Goal: Transaction & Acquisition: Purchase product/service

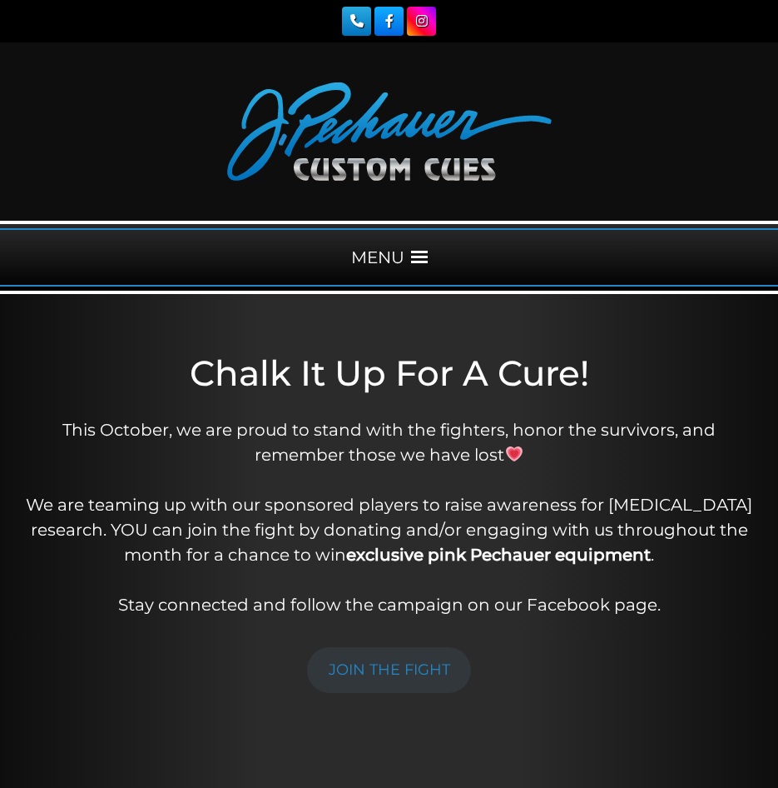
click at [417, 243] on div "MENU" at bounding box center [389, 257] width 778 height 58
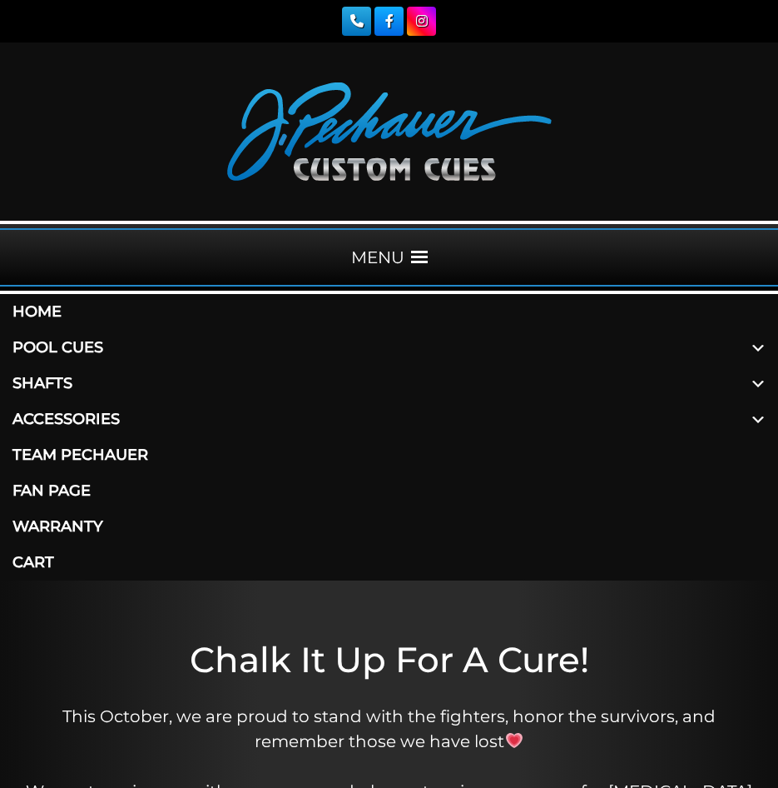
click at [96, 412] on link "Accessories" at bounding box center [389, 419] width 778 height 36
click at [760, 422] on span at bounding box center [758, 419] width 40 height 36
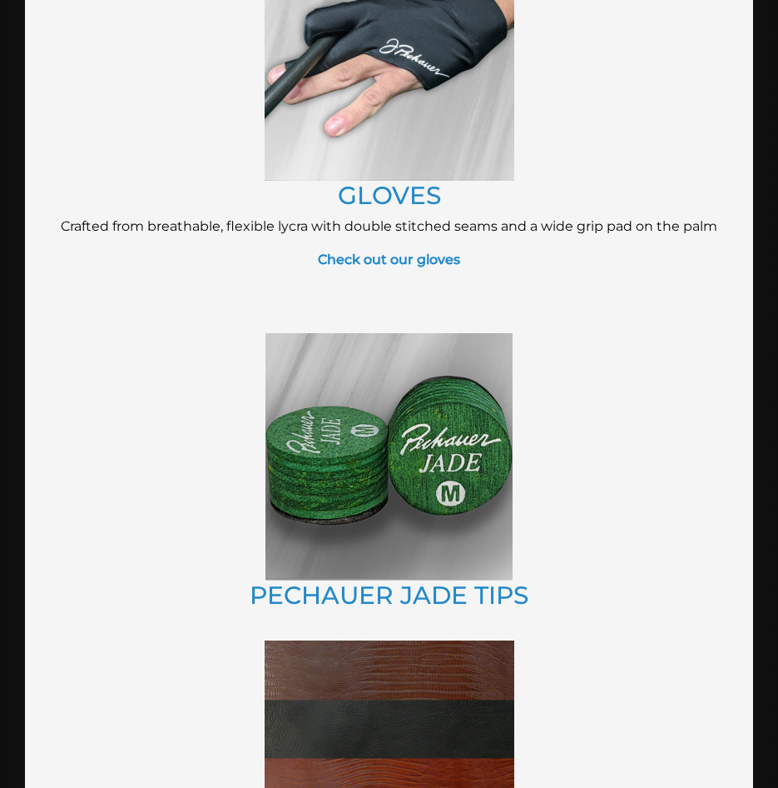
scroll to position [1593, 0]
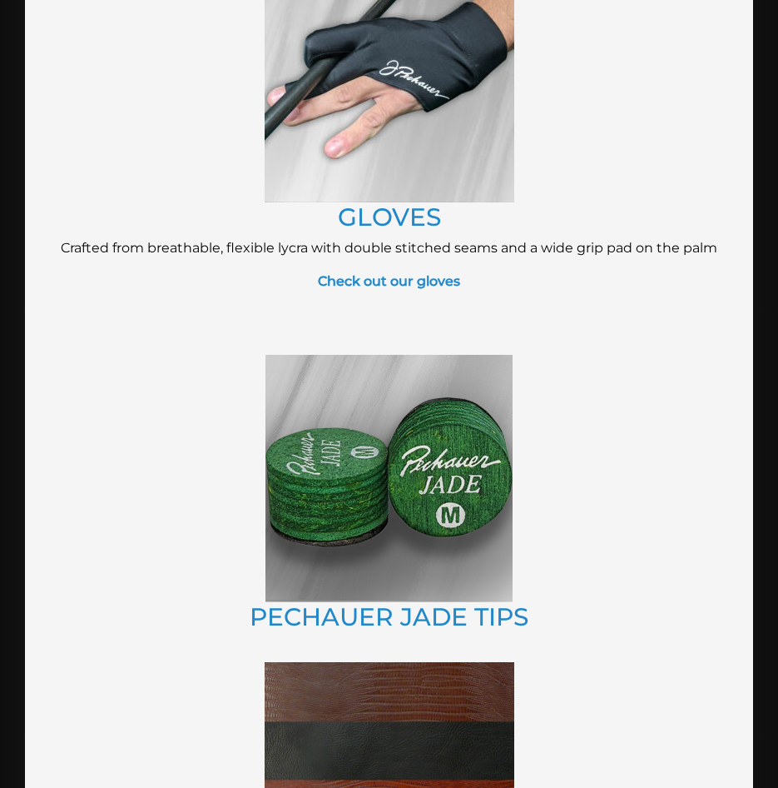
click at [392, 472] on img at bounding box center [389, 478] width 247 height 247
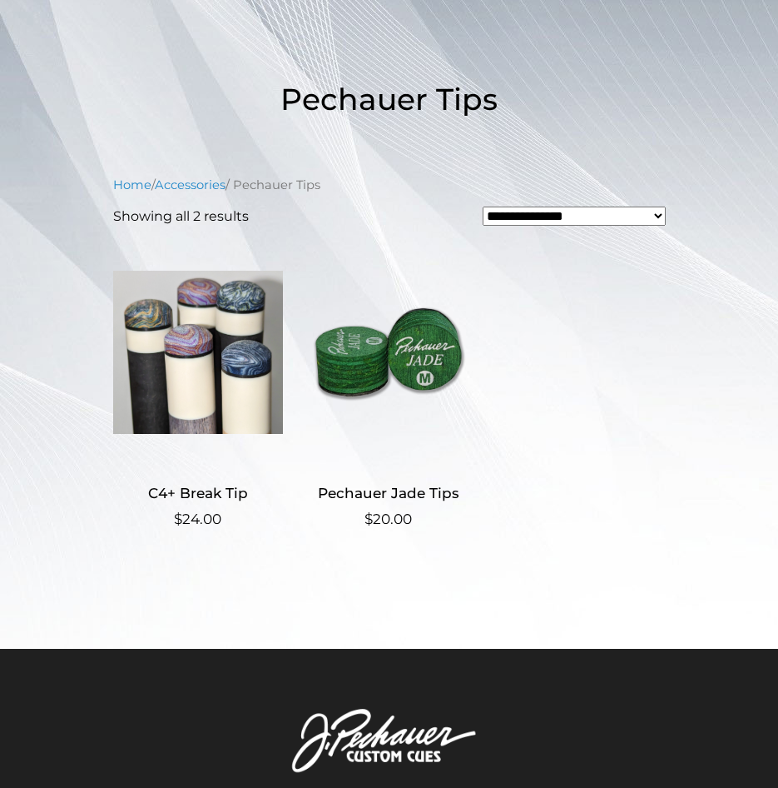
scroll to position [333, 0]
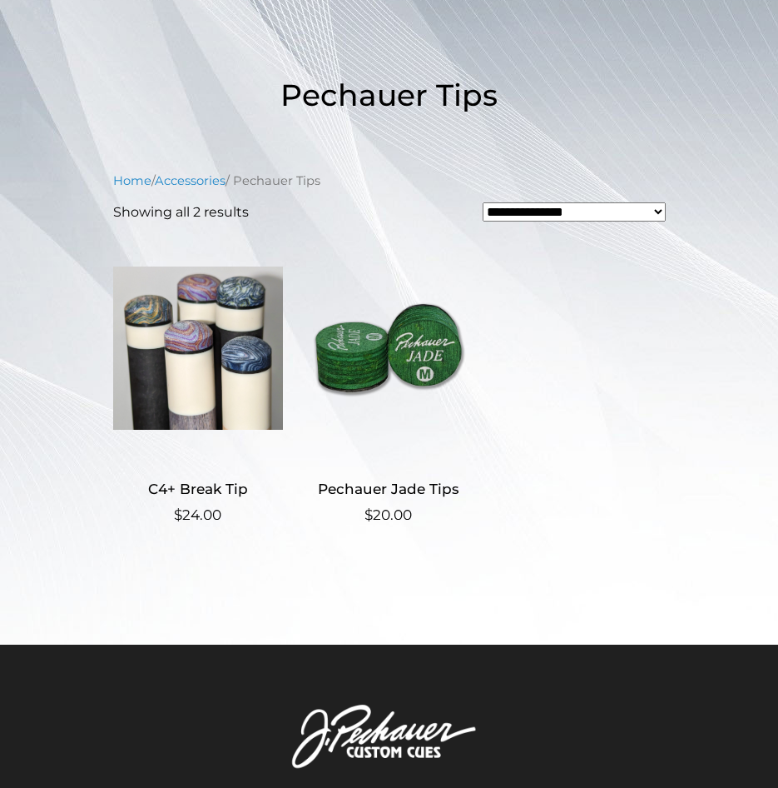
click at [656, 210] on select "**********" at bounding box center [574, 211] width 183 height 19
click at [657, 210] on select "**********" at bounding box center [574, 211] width 183 height 19
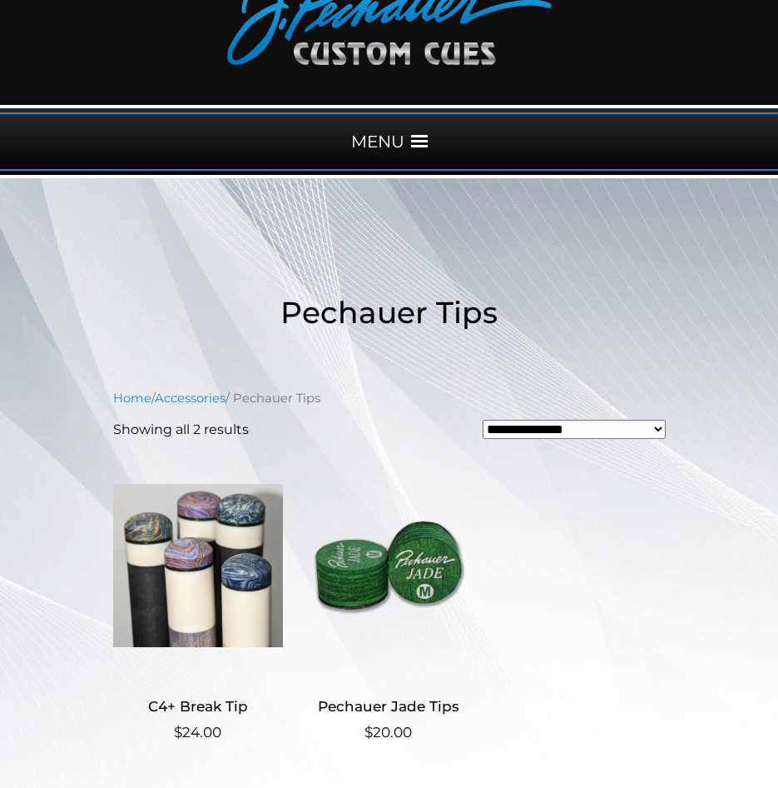
scroll to position [0, 0]
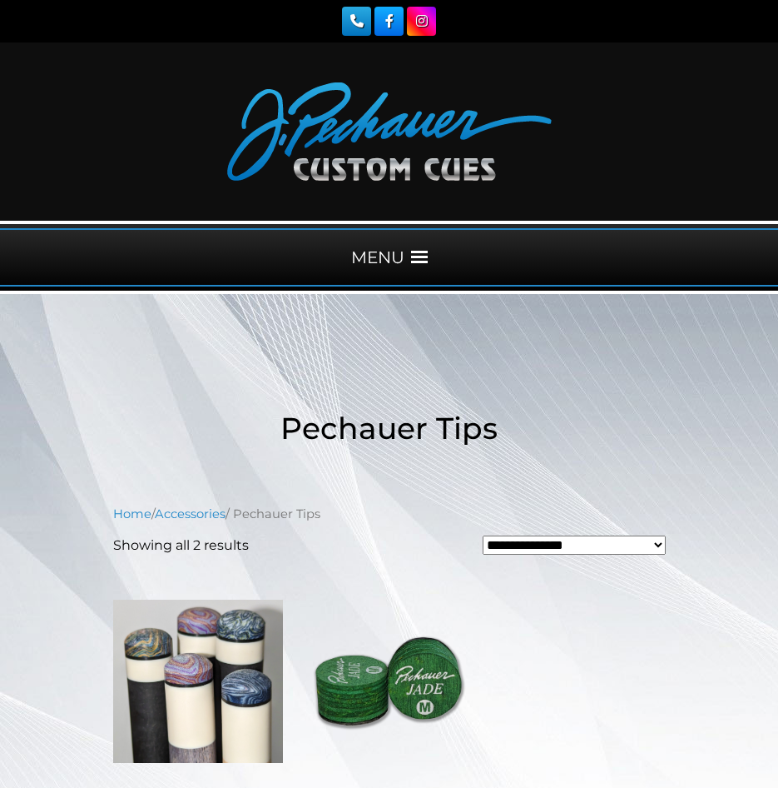
click at [418, 260] on span at bounding box center [419, 257] width 17 height 17
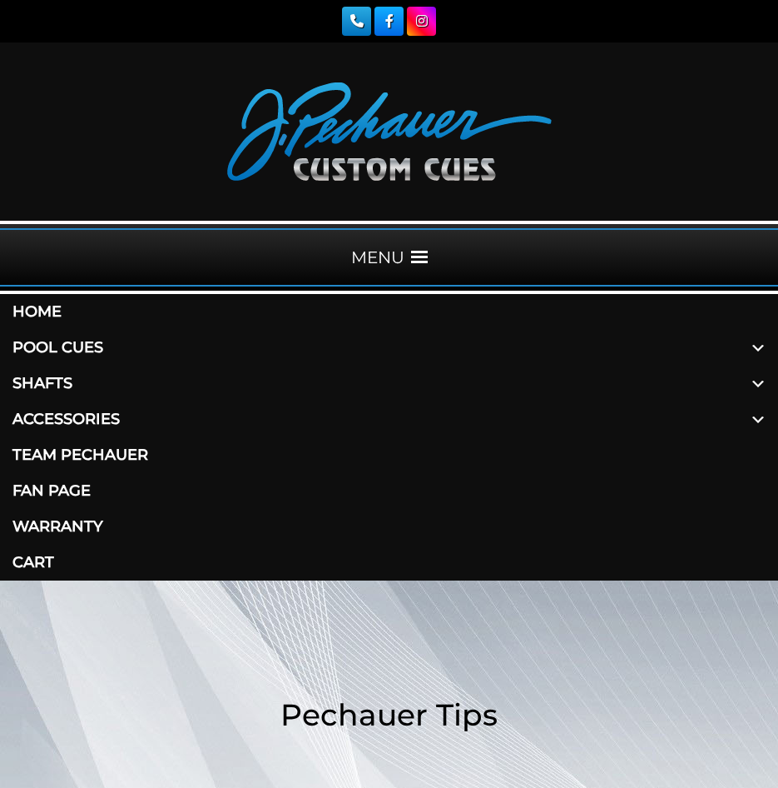
click at [66, 344] on link "Pool Cues" at bounding box center [389, 348] width 778 height 36
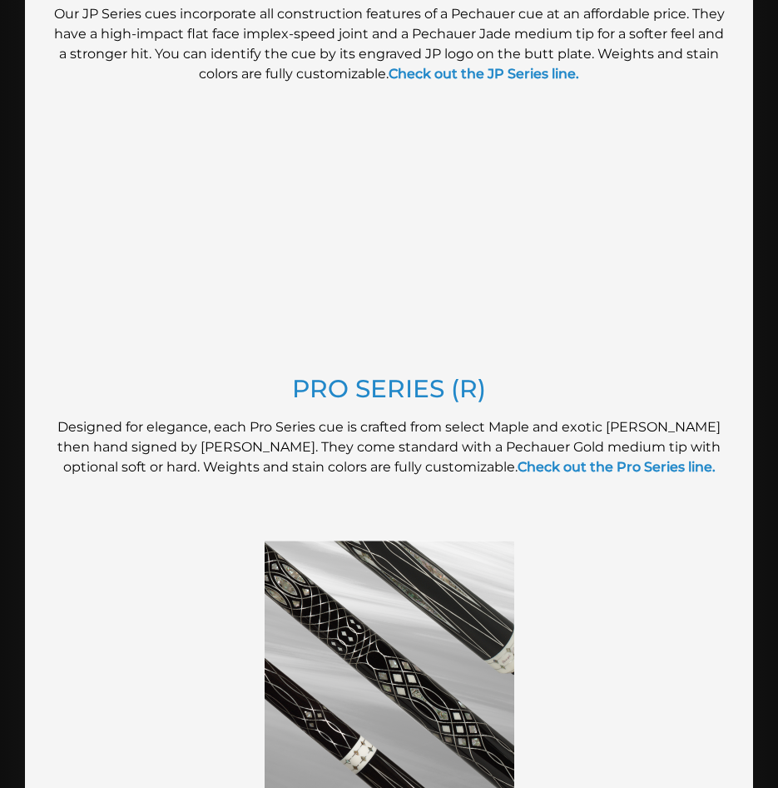
scroll to position [1697, 0]
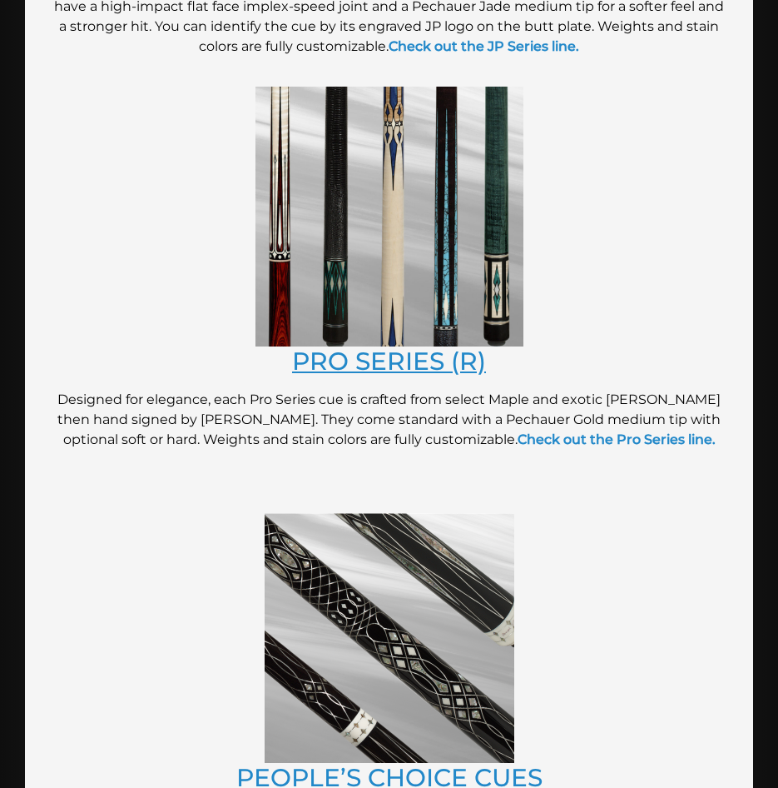
click at [385, 358] on link "PRO SERIES (R)" at bounding box center [389, 360] width 194 height 30
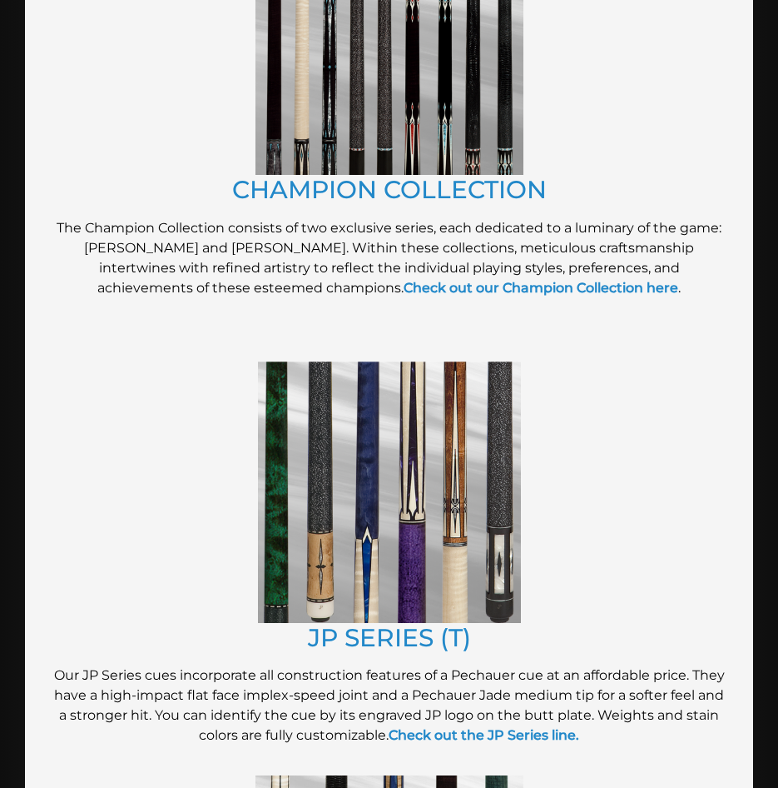
scroll to position [983, 0]
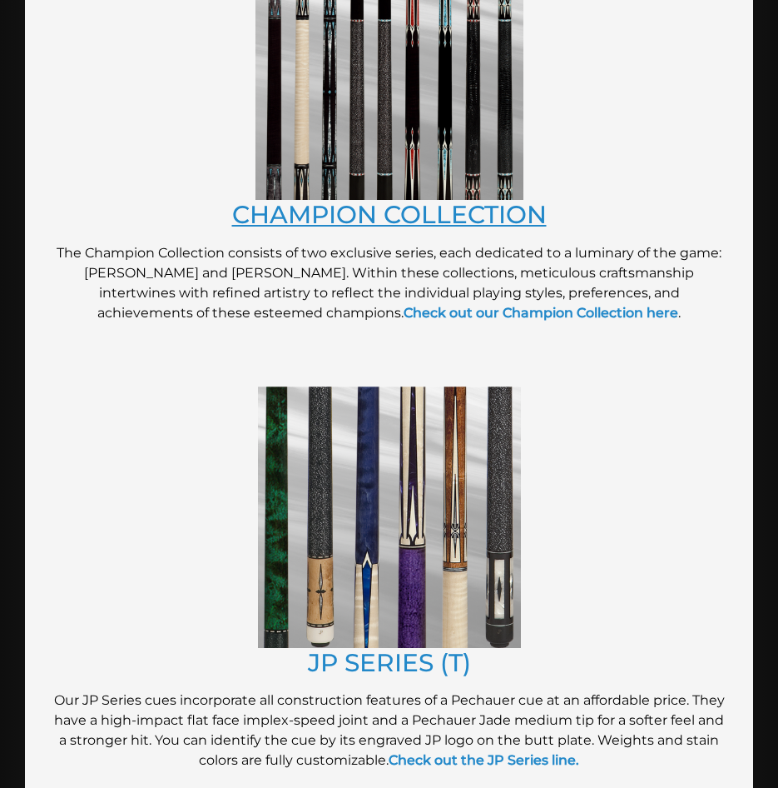
click at [442, 219] on link "CHAMPION COLLECTION" at bounding box center [389, 214] width 315 height 30
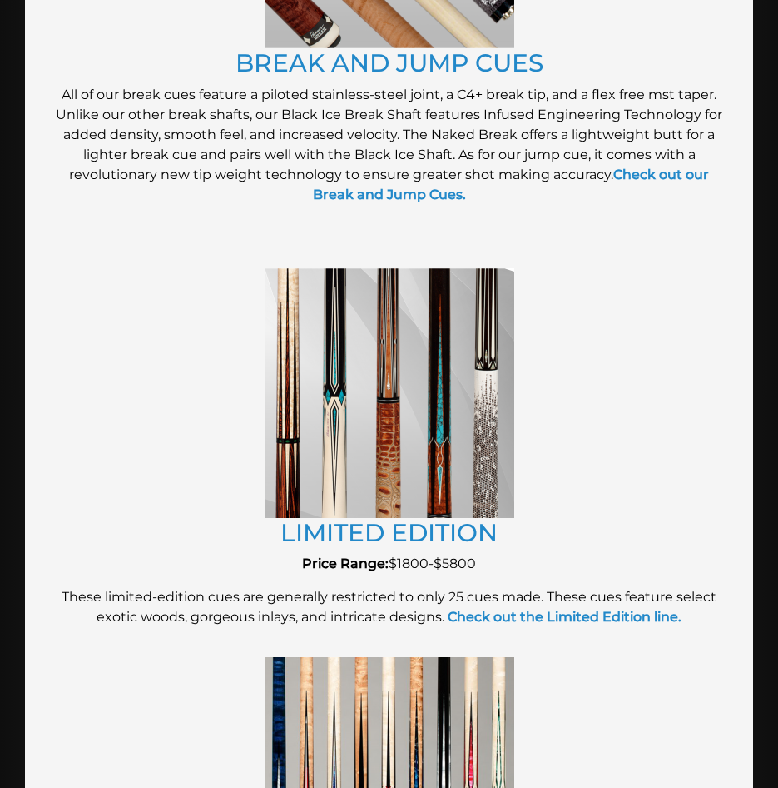
scroll to position [2804, 0]
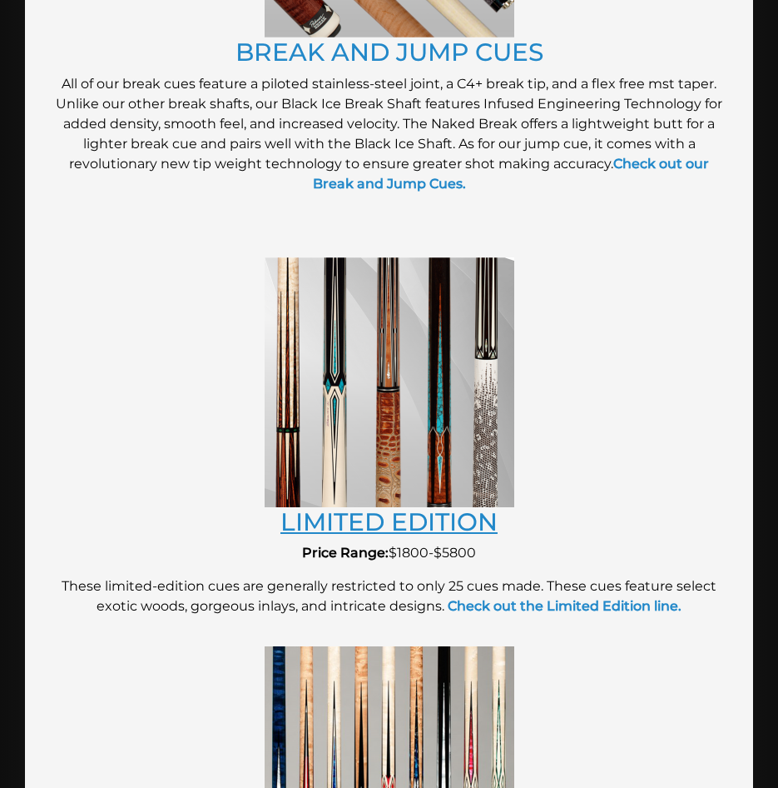
click at [459, 524] on link "LIMITED EDITION" at bounding box center [389, 521] width 217 height 30
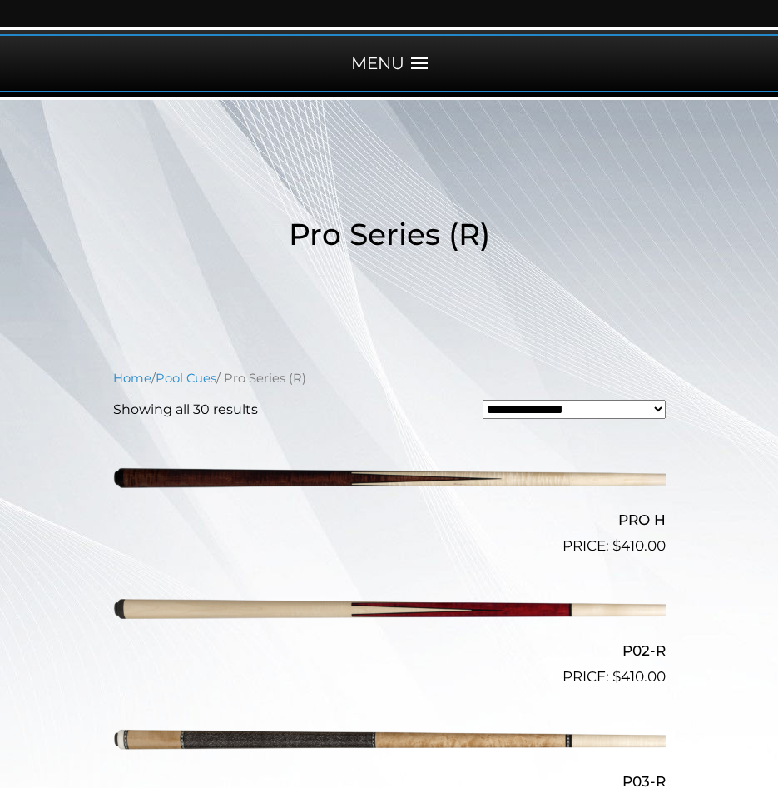
scroll to position [186, 0]
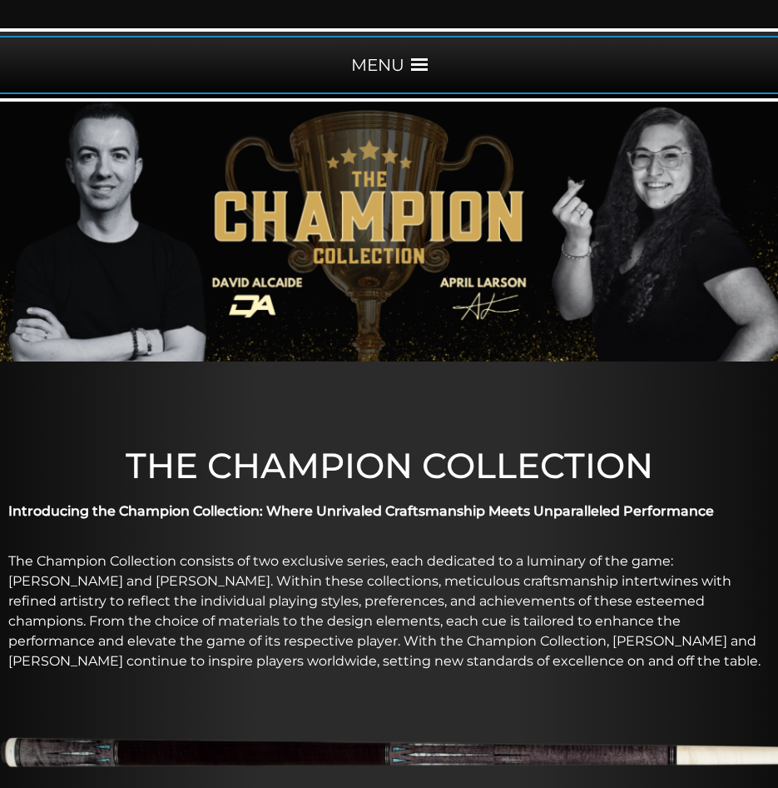
scroll to position [191, 0]
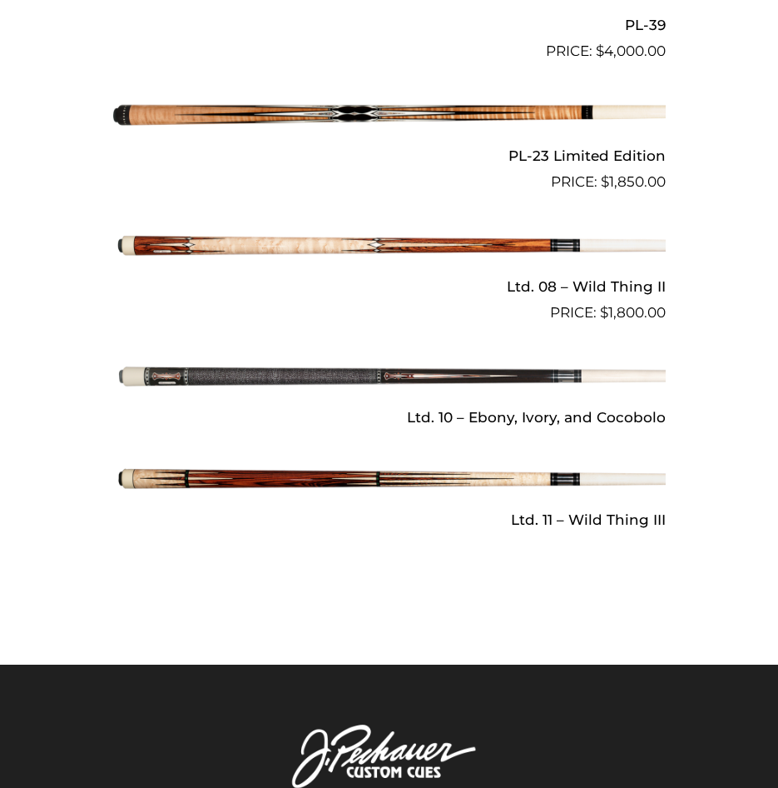
scroll to position [2054, 0]
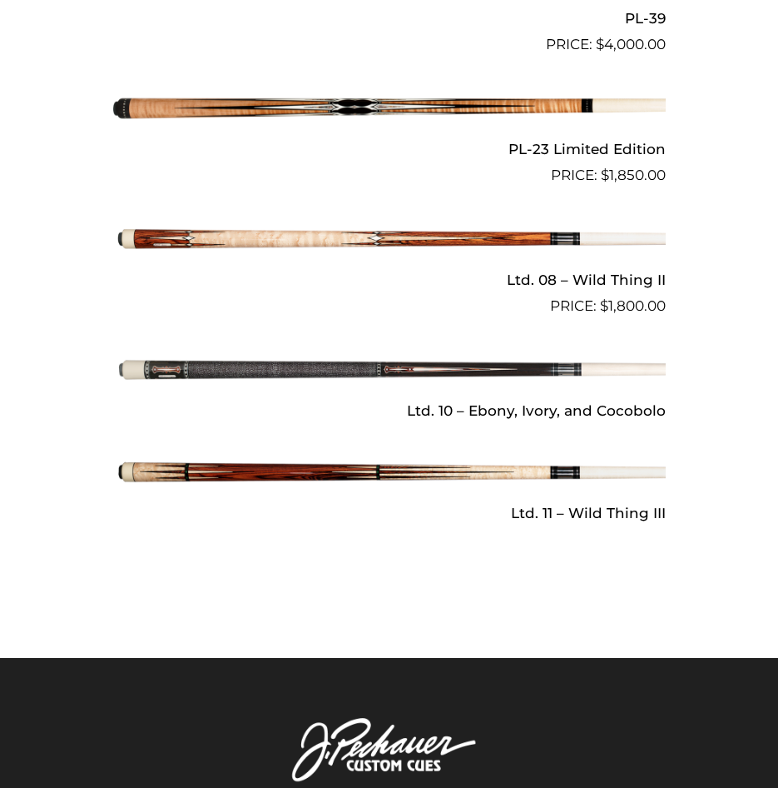
click at [340, 470] on img at bounding box center [389, 472] width 553 height 92
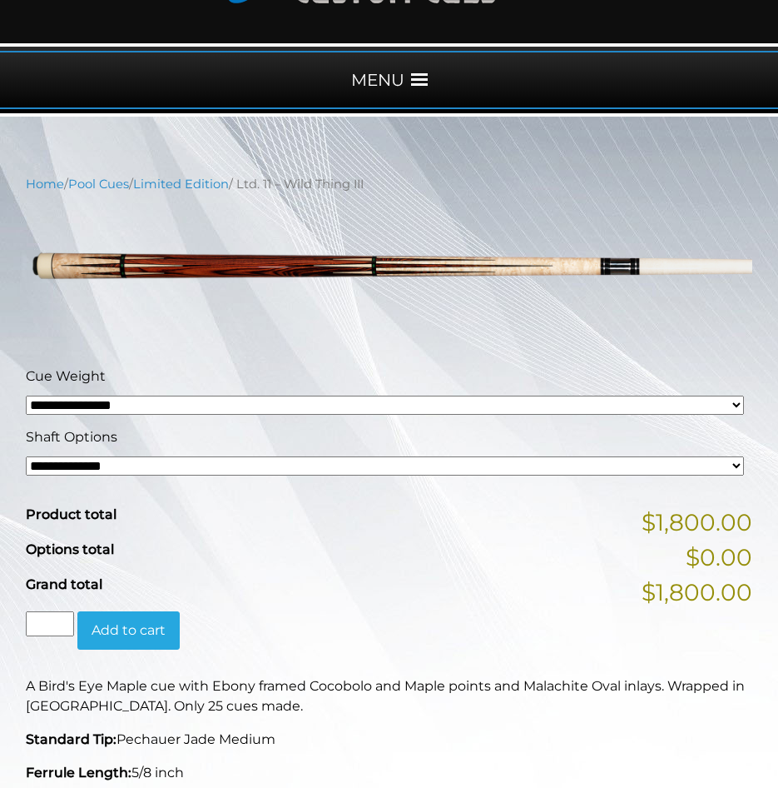
scroll to position [166, 0]
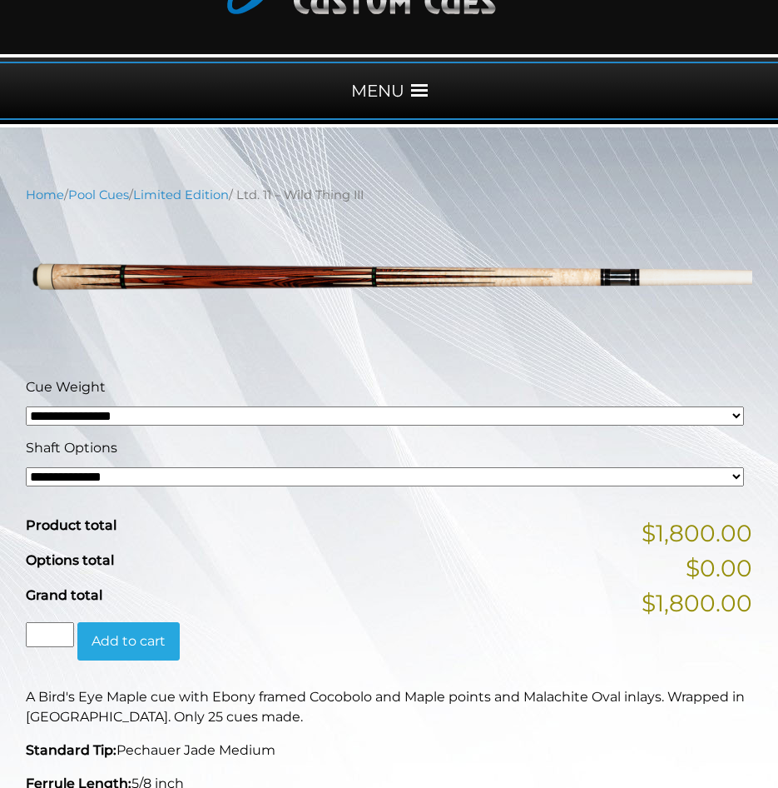
click at [737, 420] on select "**********" at bounding box center [385, 415] width 718 height 19
select select "*****"
click at [26, 406] on select "**********" at bounding box center [385, 415] width 718 height 19
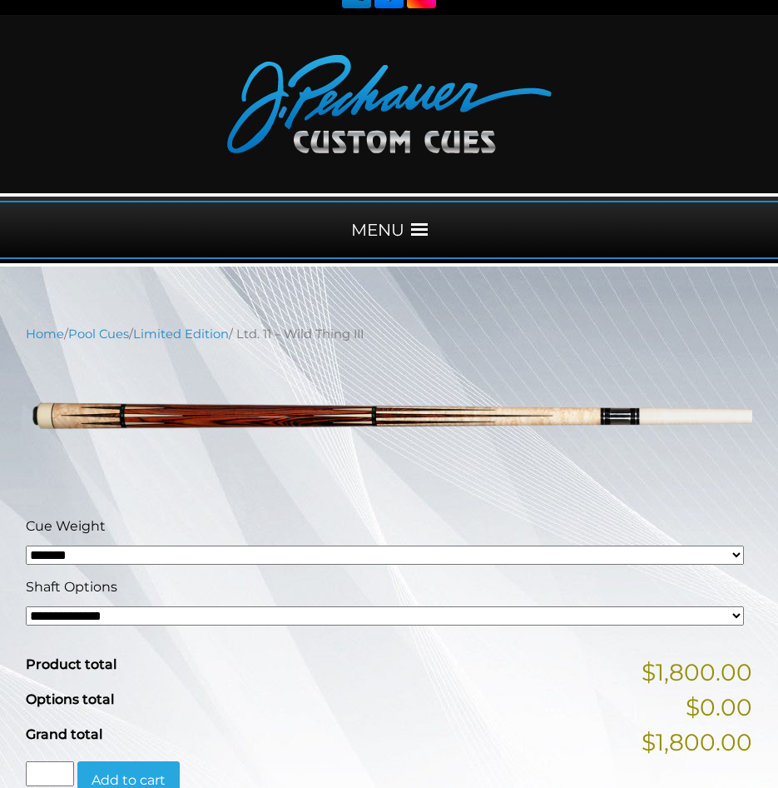
scroll to position [0, 0]
